Goal: Book appointment/travel/reservation

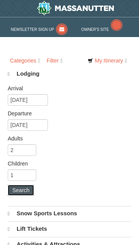
click at [25, 192] on button "Search" at bounding box center [21, 190] width 26 height 11
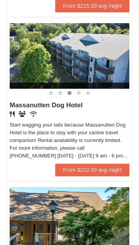
scroll to position [501, 0]
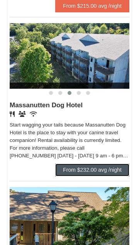
click at [97, 165] on link "From $232.00 avg /night" at bounding box center [92, 170] width 74 height 12
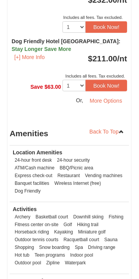
scroll to position [536, 0]
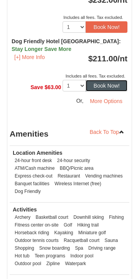
click at [112, 91] on button "Book Now!" at bounding box center [107, 86] width 42 height 12
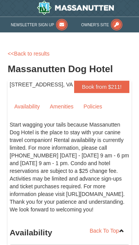
scroll to position [0, 0]
